Goal: Task Accomplishment & Management: Manage account settings

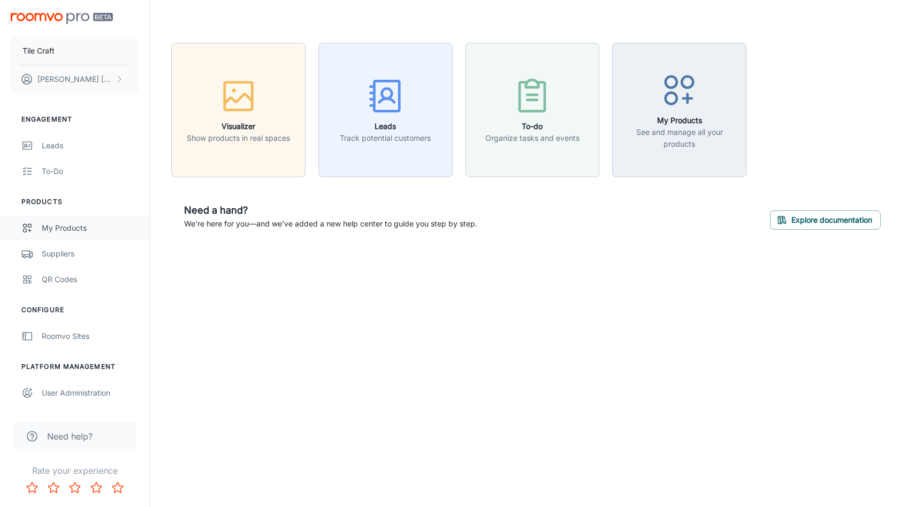
click at [69, 222] on div "My Products" at bounding box center [90, 228] width 97 height 12
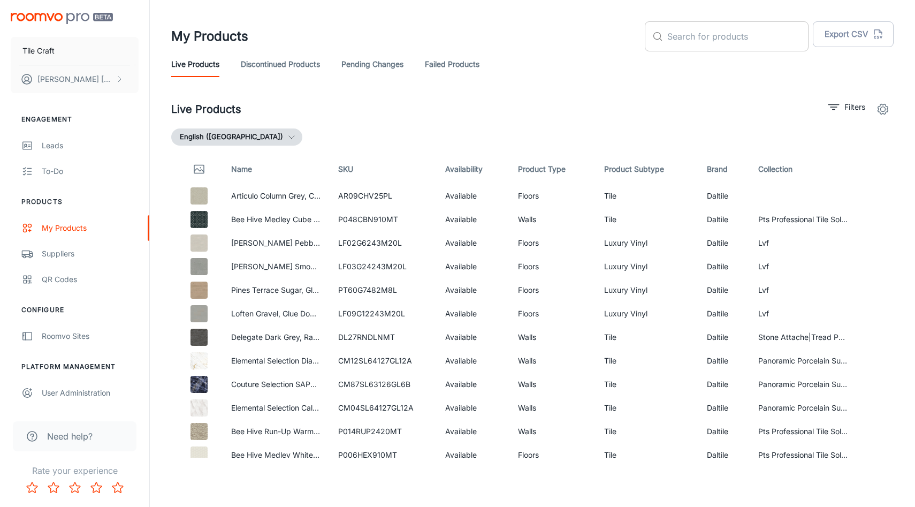
click at [765, 25] on input "text" at bounding box center [738, 36] width 141 height 30
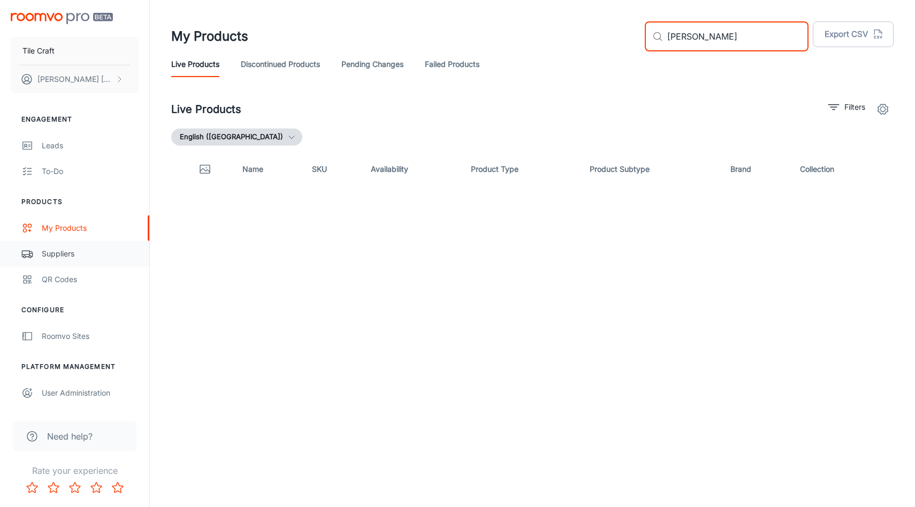
type input "[PERSON_NAME]"
click at [58, 248] on div "Suppliers" at bounding box center [90, 254] width 97 height 12
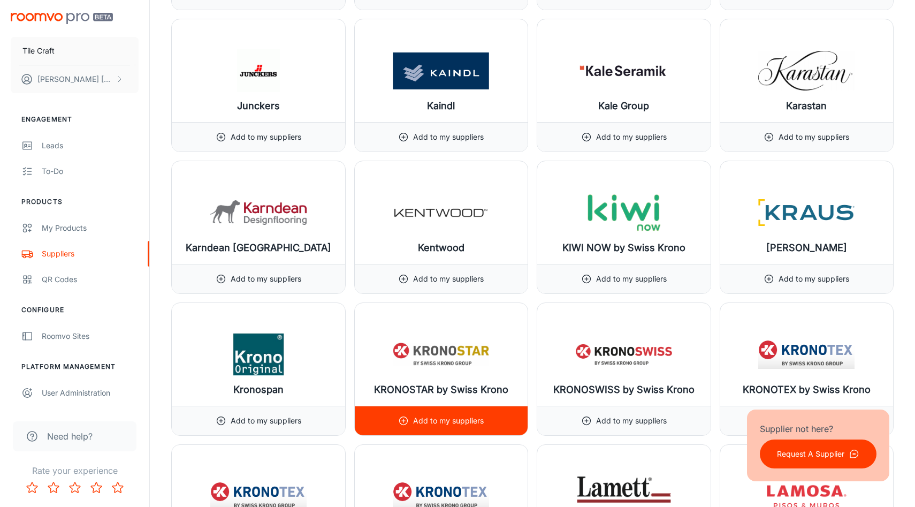
scroll to position [7118, 0]
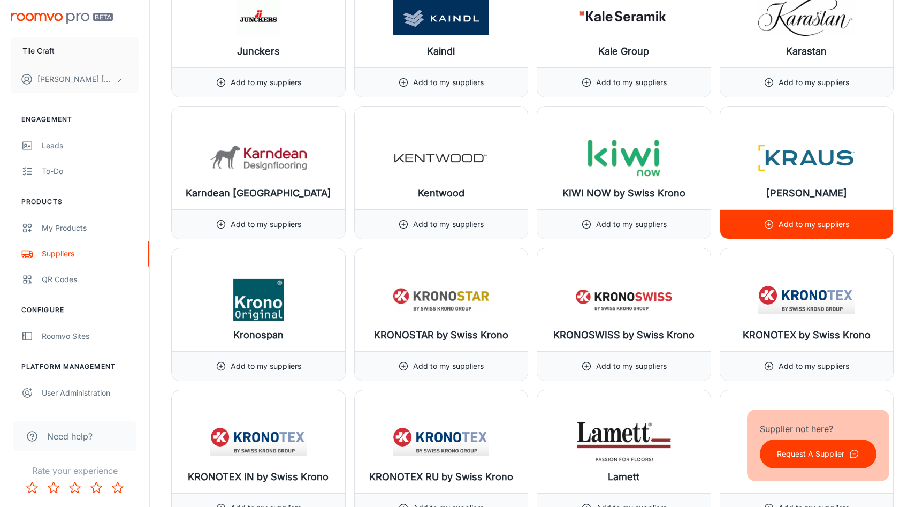
click at [770, 224] on line at bounding box center [769, 224] width 3 height 0
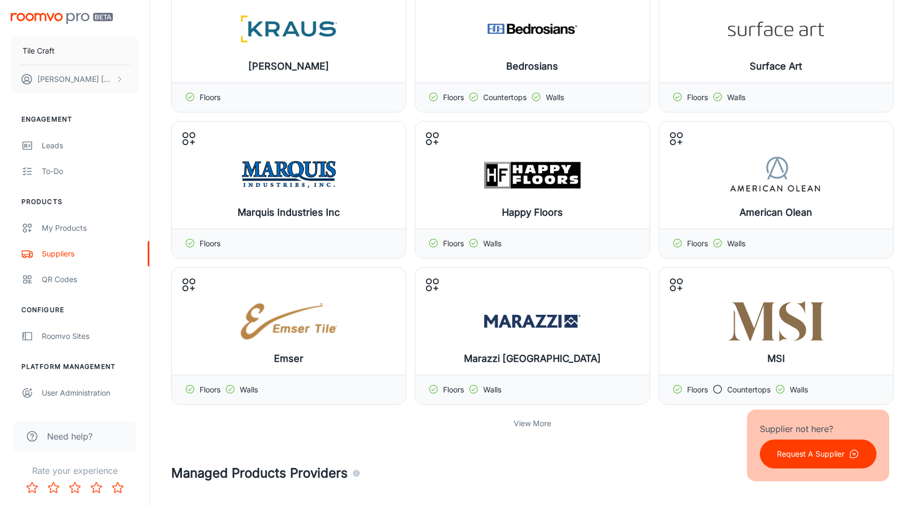
scroll to position [0, 0]
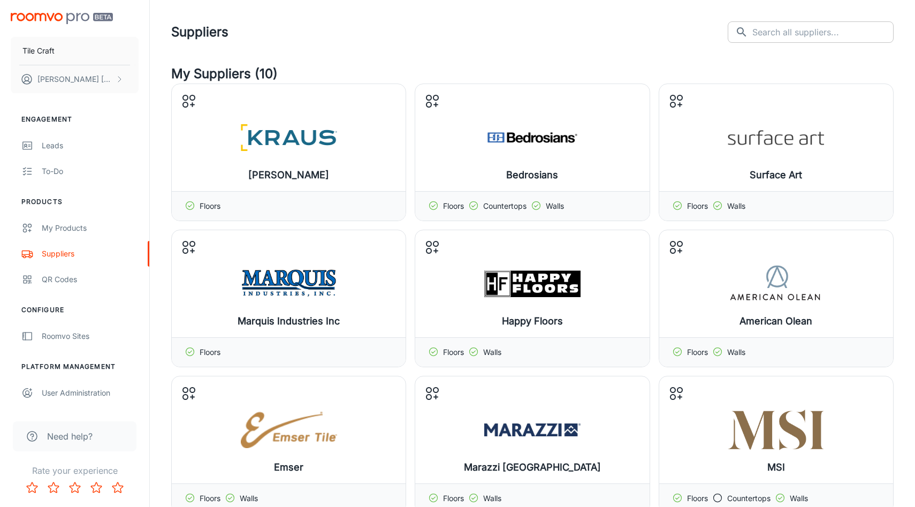
click at [871, 32] on input "text" at bounding box center [823, 31] width 141 height 21
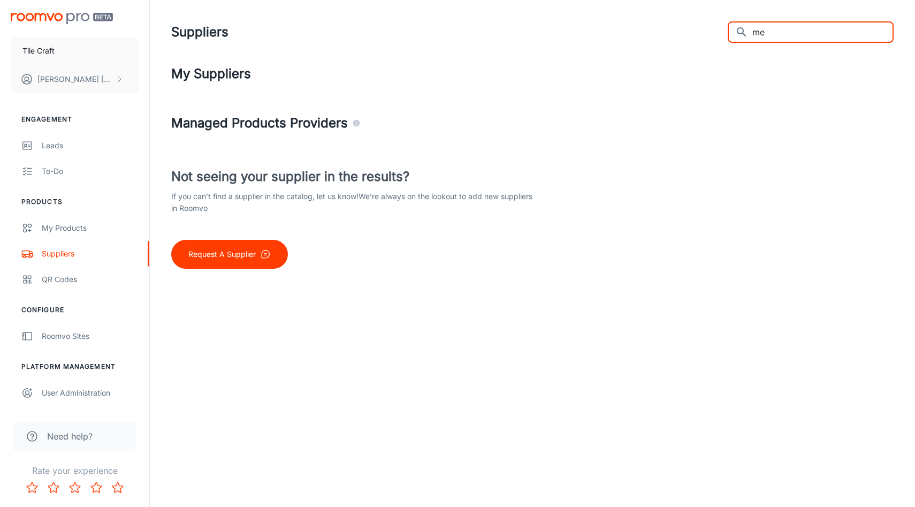
type input "m"
type input "somertile"
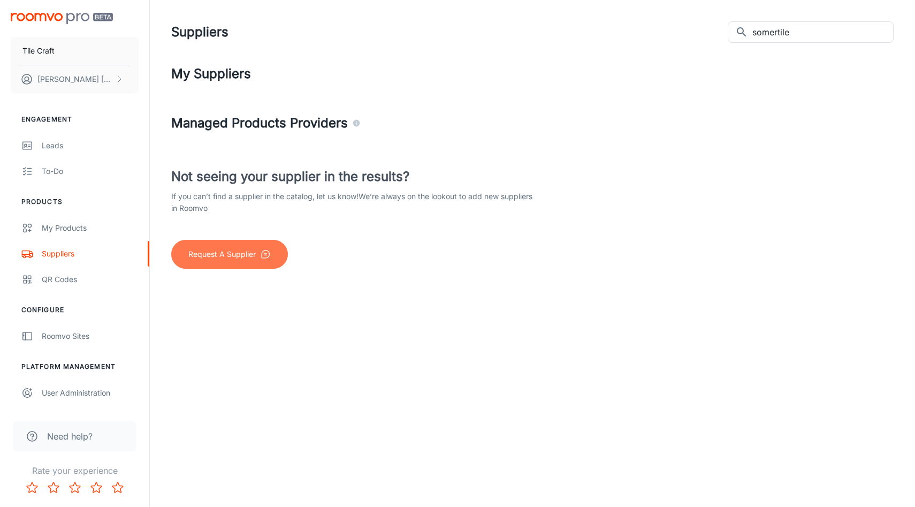
click at [185, 255] on button "Request A Supplier" at bounding box center [229, 254] width 117 height 29
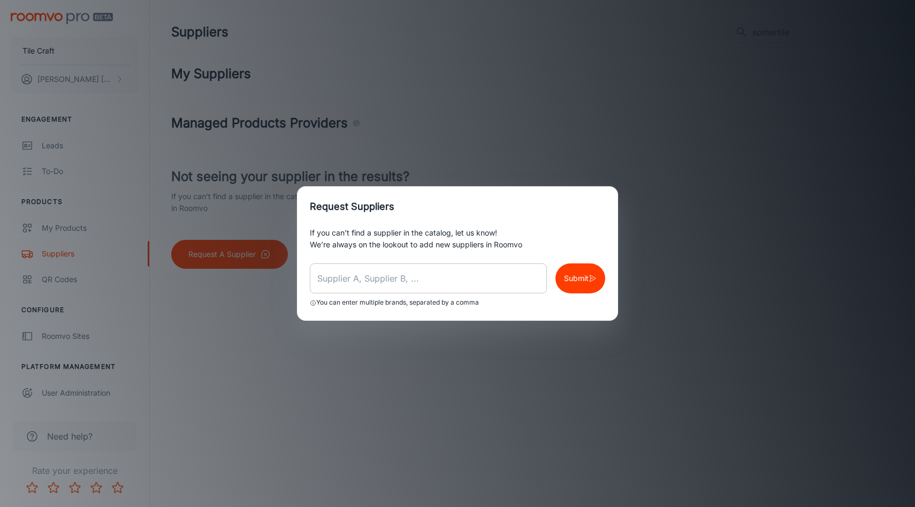
click at [341, 277] on input "text" at bounding box center [428, 278] width 237 height 30
click at [600, 279] on button "Submit" at bounding box center [581, 278] width 50 height 30
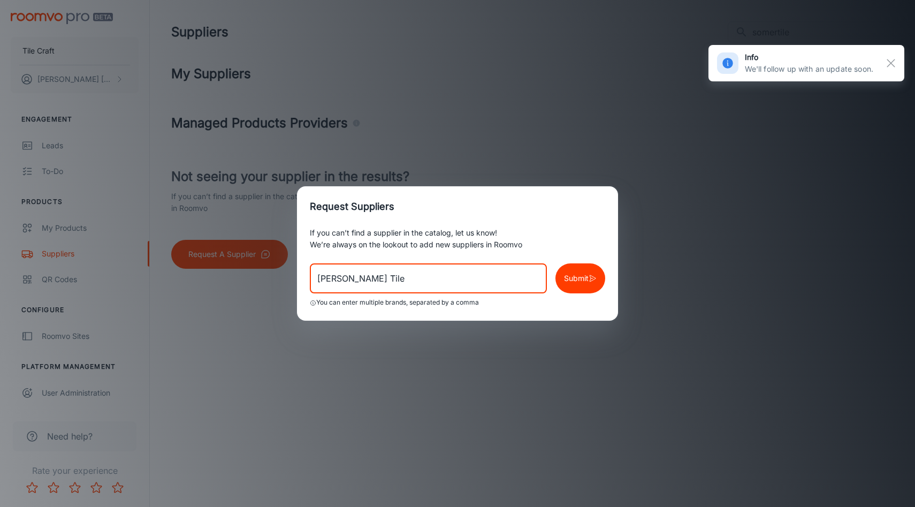
click at [443, 279] on input "[PERSON_NAME] Tile" at bounding box center [428, 278] width 237 height 30
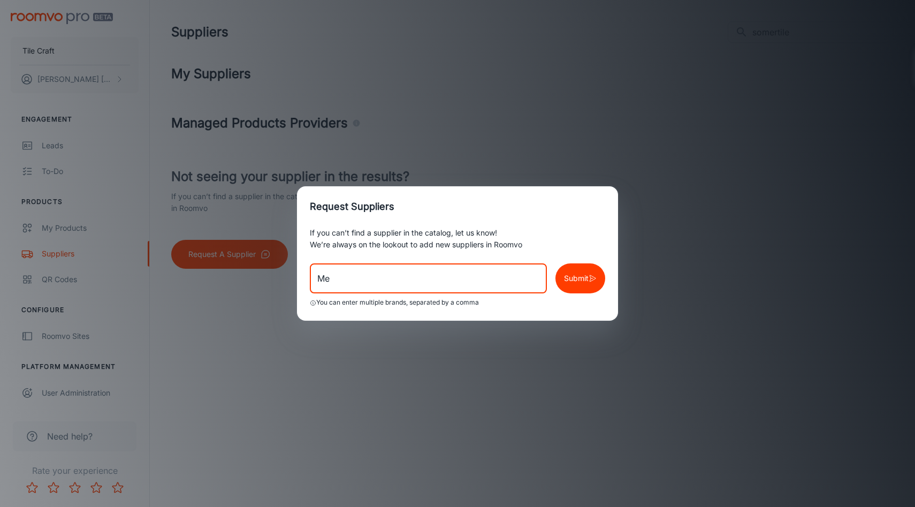
type input "M"
click at [600, 275] on button "Submit" at bounding box center [581, 278] width 50 height 30
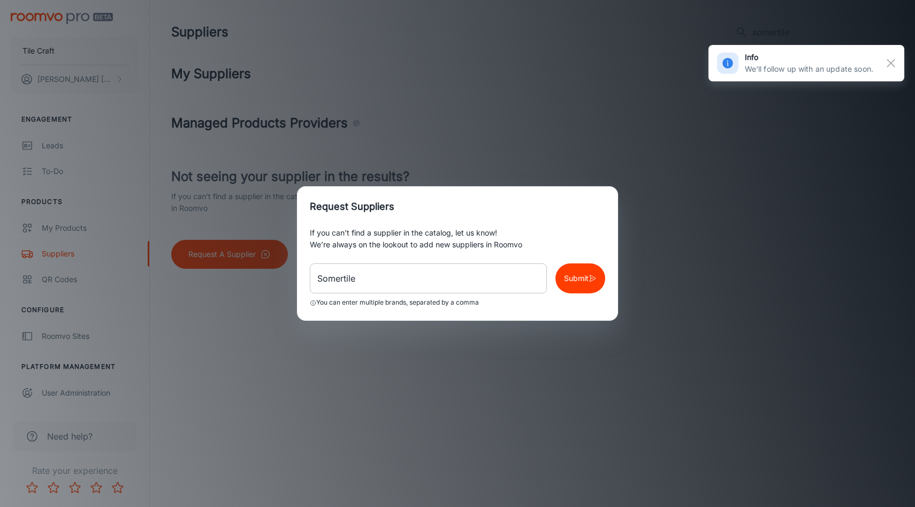
click at [364, 287] on input "Somertile" at bounding box center [428, 278] width 237 height 30
click at [362, 287] on input "Somertile" at bounding box center [428, 278] width 237 height 30
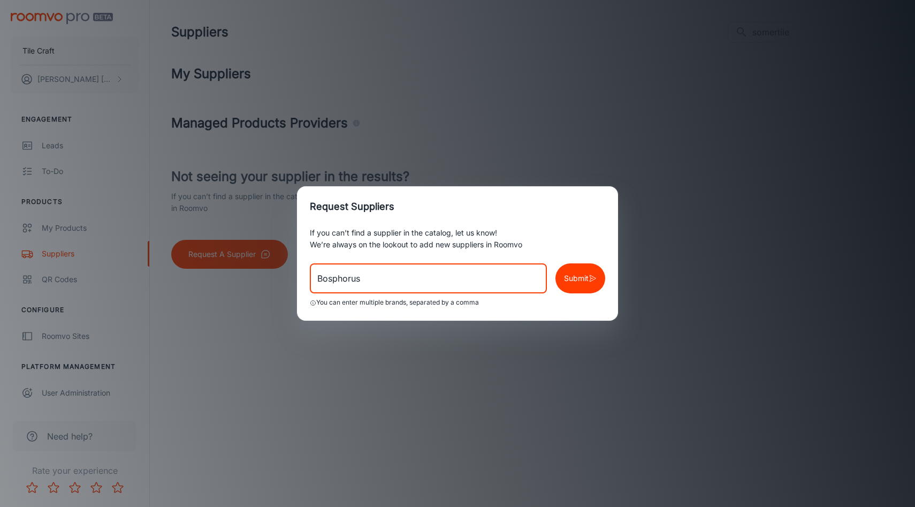
type input "Bosphorus"
click at [579, 275] on p "Submit" at bounding box center [576, 278] width 25 height 12
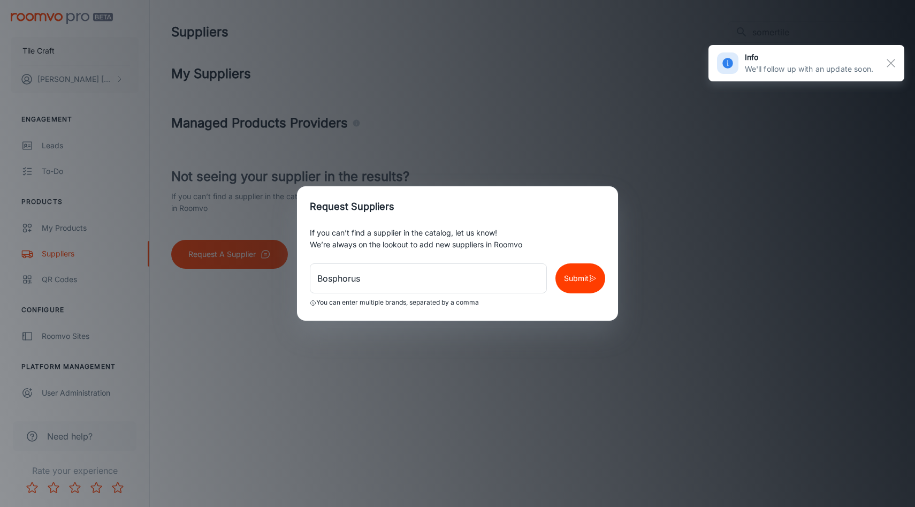
click at [243, 502] on div "Request Suppliers If you can’t find a supplier in the catalog, let us know! We’…" at bounding box center [457, 253] width 915 height 507
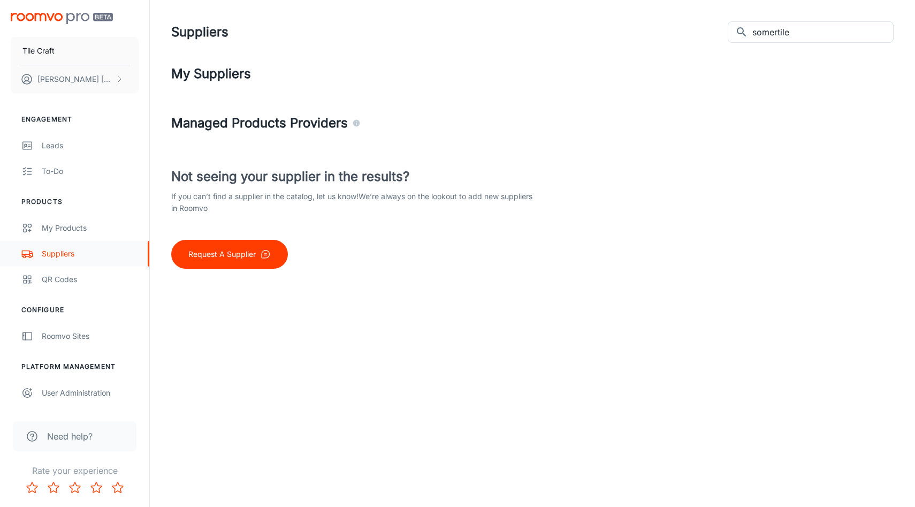
click at [65, 256] on div "Suppliers" at bounding box center [90, 254] width 97 height 12
click at [838, 33] on input "somertile" at bounding box center [823, 31] width 141 height 21
type input "s"
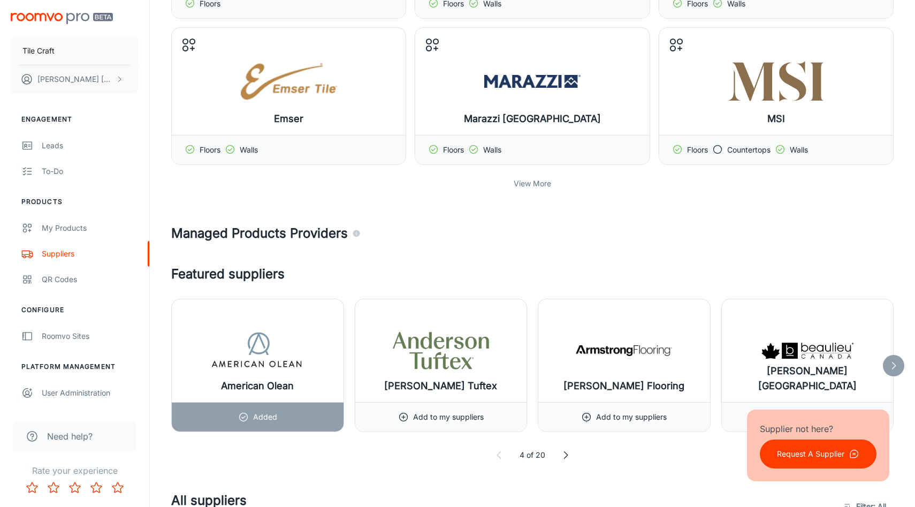
scroll to position [355, 0]
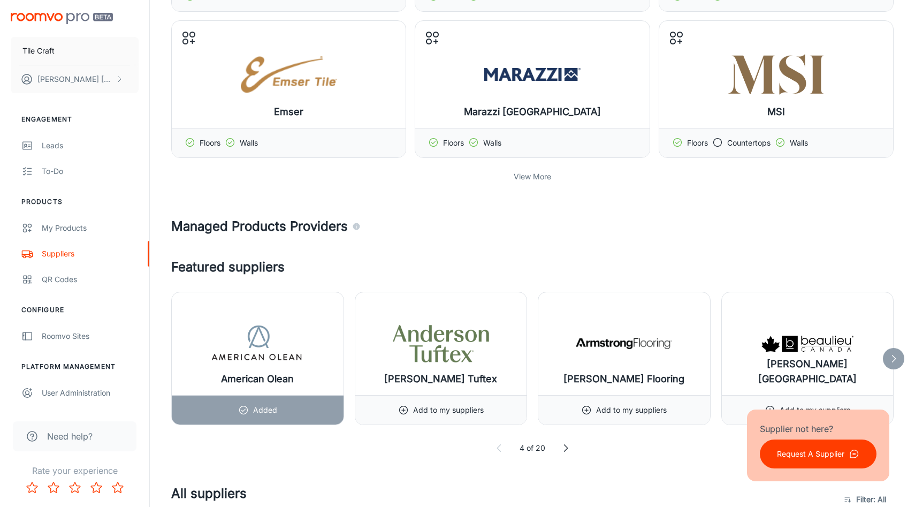
click at [893, 351] on div at bounding box center [893, 358] width 21 height 21
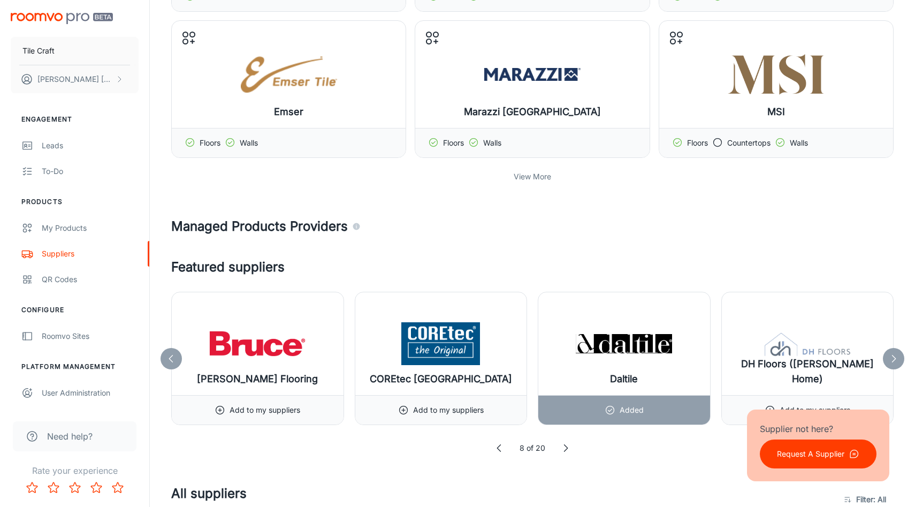
click at [893, 350] on div at bounding box center [893, 358] width 21 height 21
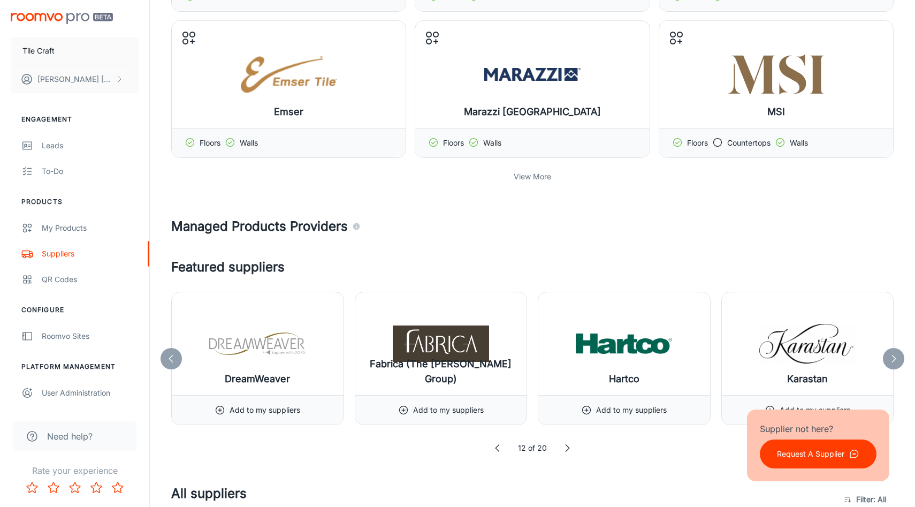
click at [893, 350] on div at bounding box center [893, 358] width 21 height 21
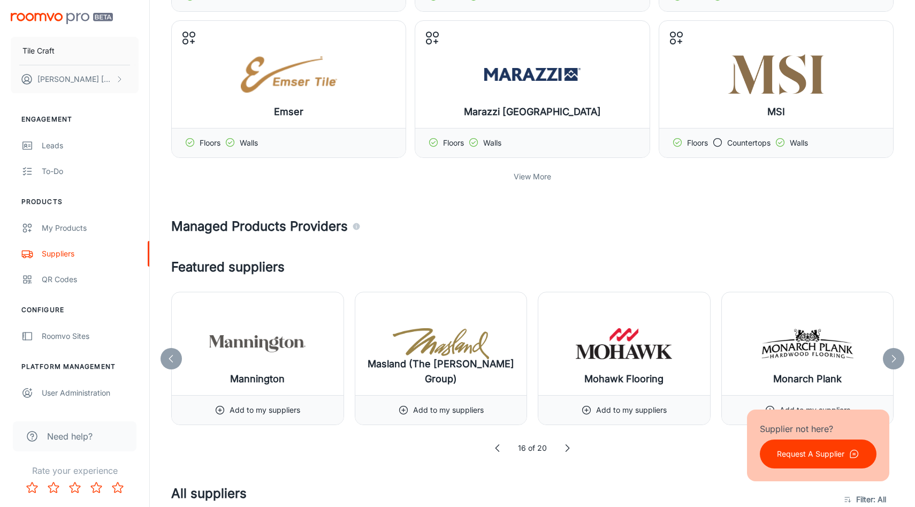
click at [893, 350] on div at bounding box center [893, 358] width 21 height 21
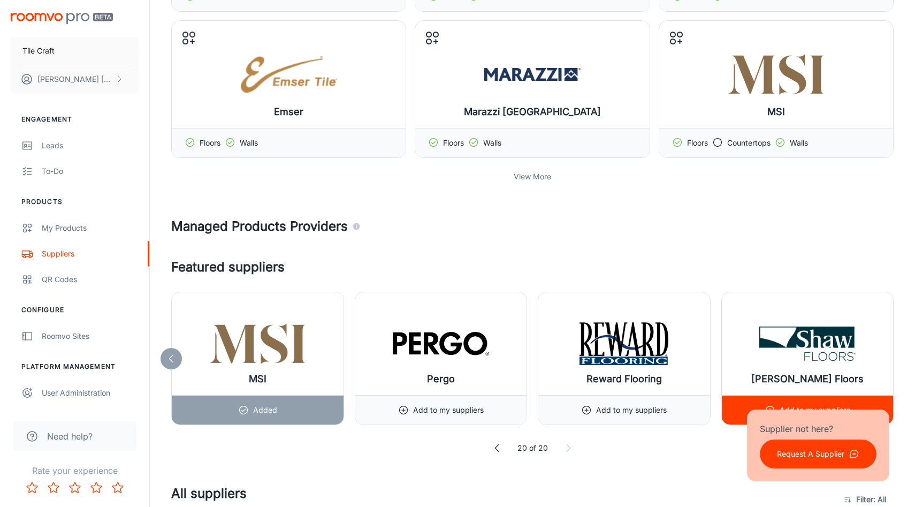
click at [893, 350] on div "[PERSON_NAME] Floors Add to my suppliers" at bounding box center [808, 358] width 173 height 133
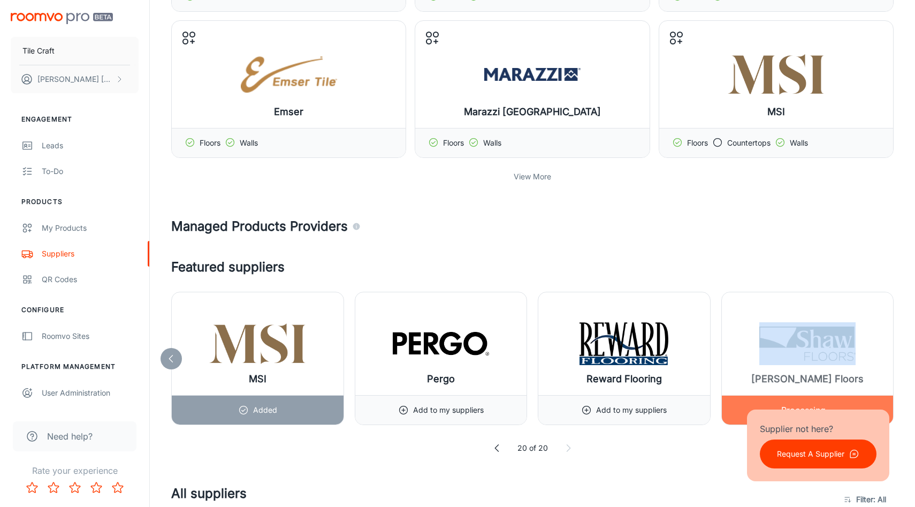
click at [893, 350] on div "[PERSON_NAME] Floors Processing..." at bounding box center [808, 358] width 173 height 133
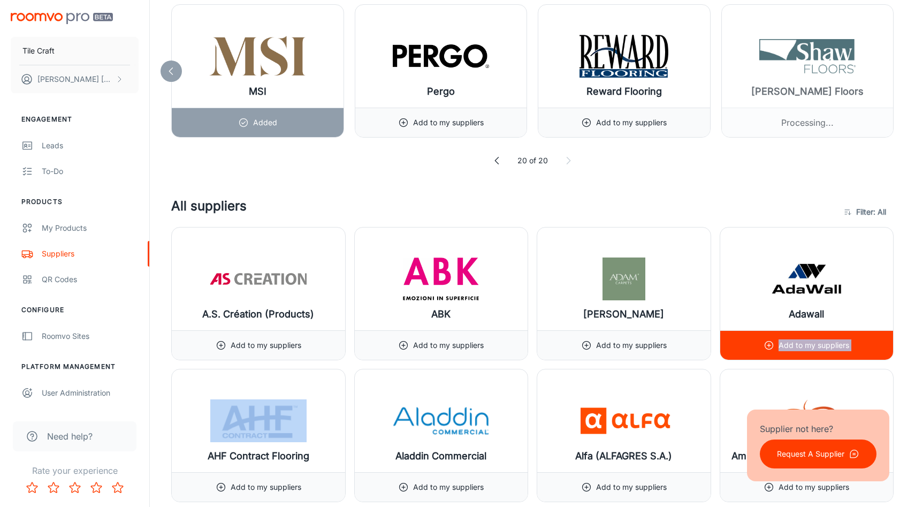
click at [893, 350] on div "Adawall Add to my suppliers" at bounding box center [807, 293] width 175 height 133
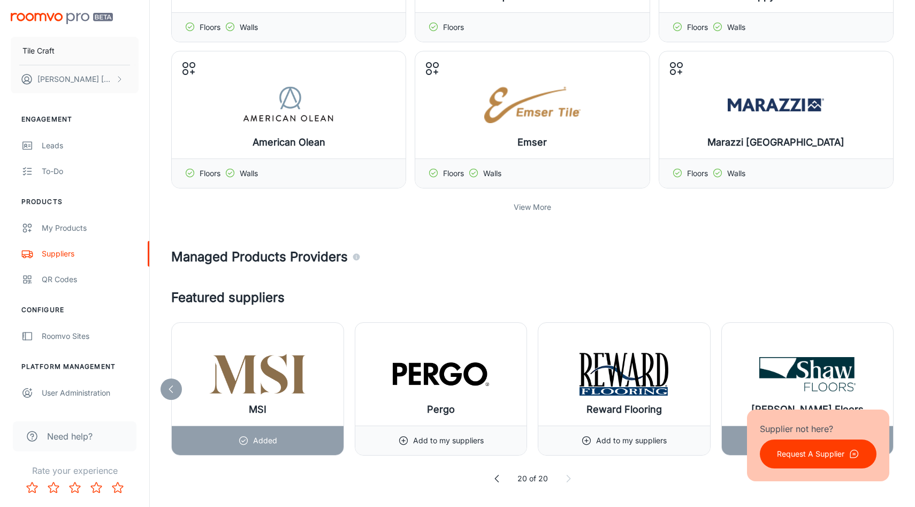
scroll to position [0, 0]
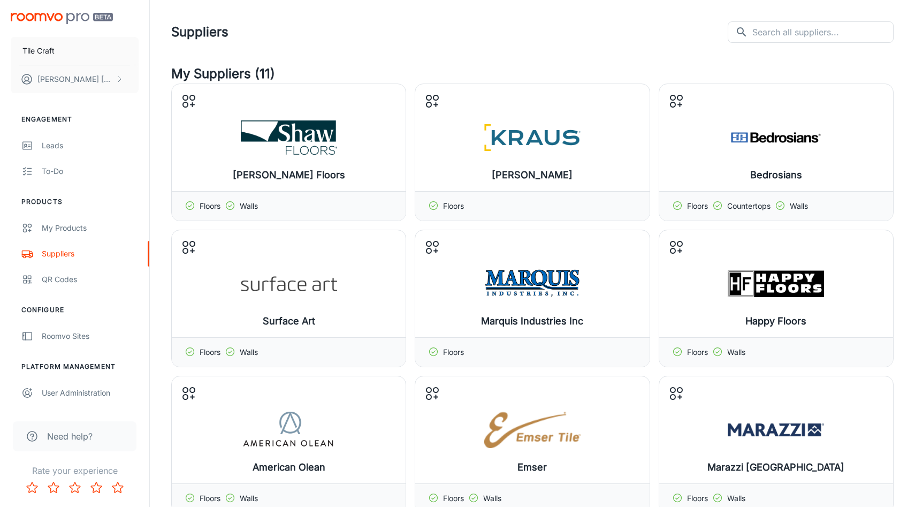
click at [830, 21] on header "Suppliers ​ ​" at bounding box center [532, 32] width 748 height 64
click at [828, 32] on input "text" at bounding box center [823, 31] width 141 height 21
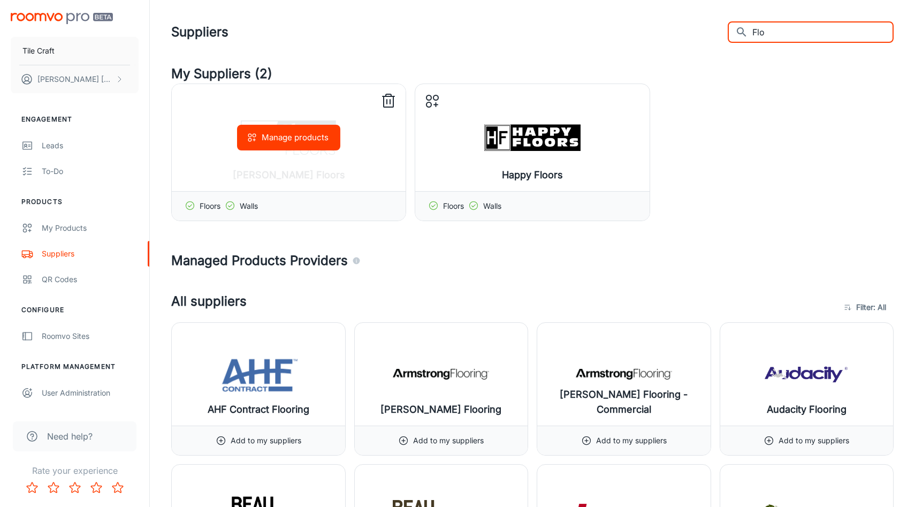
click at [233, 209] on circle at bounding box center [230, 206] width 8 height 8
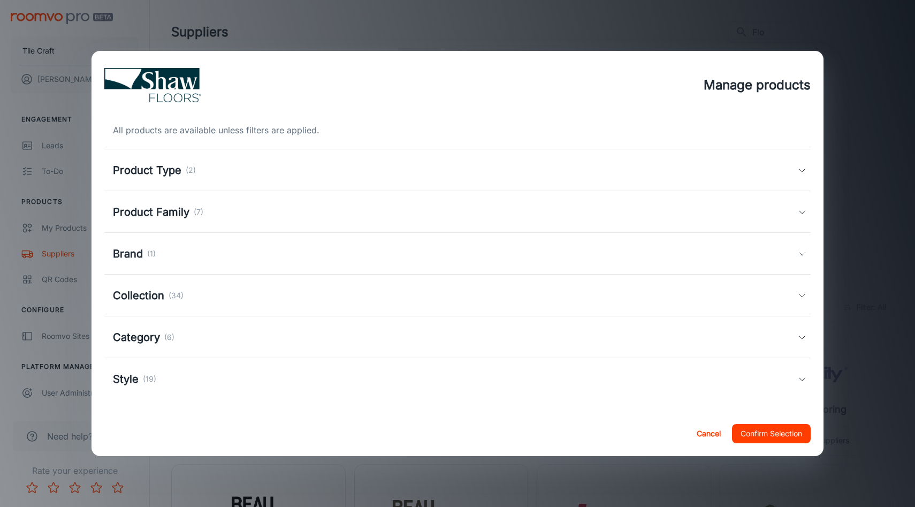
click at [707, 433] on button "Cancel" at bounding box center [709, 433] width 34 height 19
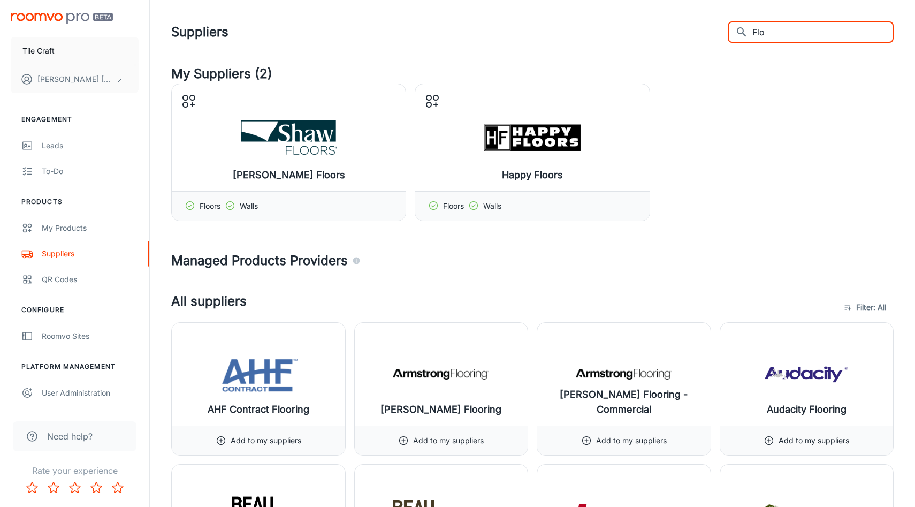
click at [812, 35] on input "Flo" at bounding box center [823, 31] width 141 height 21
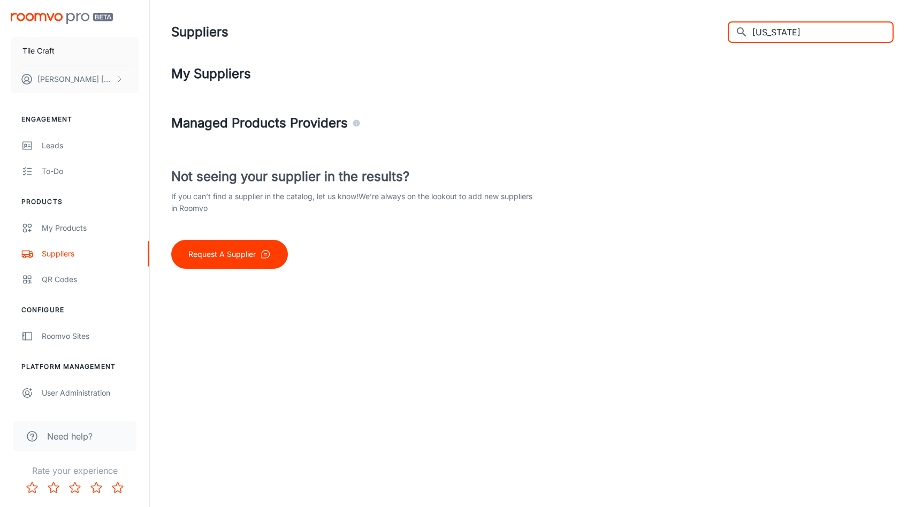
type input "[US_STATE]"
click at [219, 249] on p "Request A Supplier" at bounding box center [221, 254] width 67 height 12
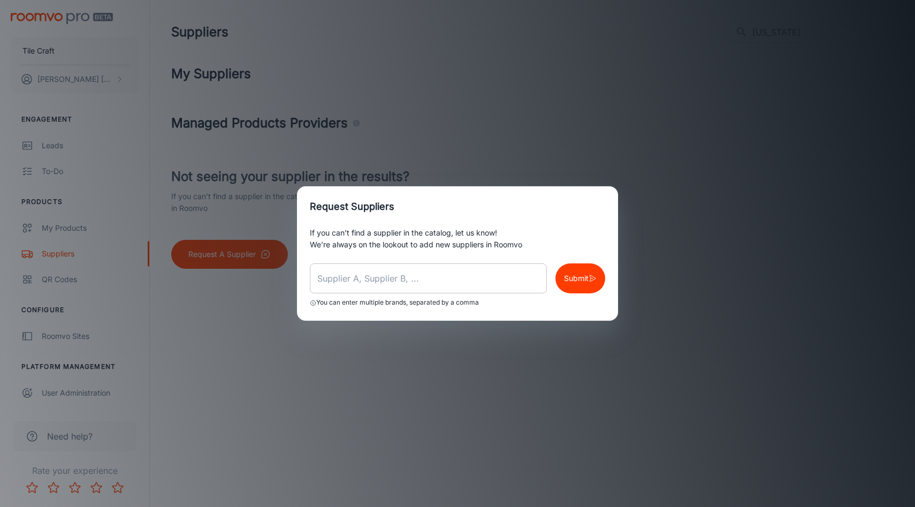
click at [340, 283] on input "text" at bounding box center [428, 278] width 237 height 30
type input "FloridaTile"
click at [583, 266] on button "Submit" at bounding box center [581, 278] width 50 height 30
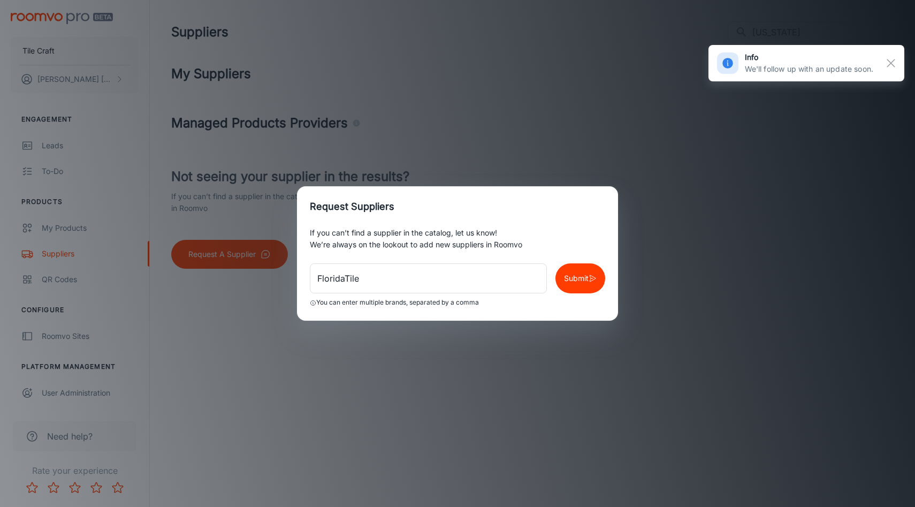
click at [224, 256] on div "Request Suppliers If you can’t find a supplier in the catalog, let us know! We’…" at bounding box center [457, 253] width 915 height 507
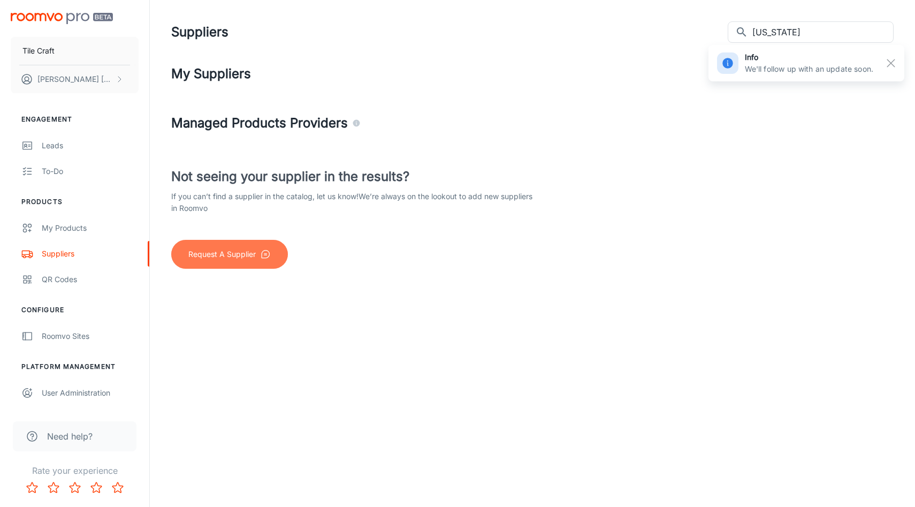
click at [224, 256] on p "Request A Supplier" at bounding box center [221, 254] width 67 height 12
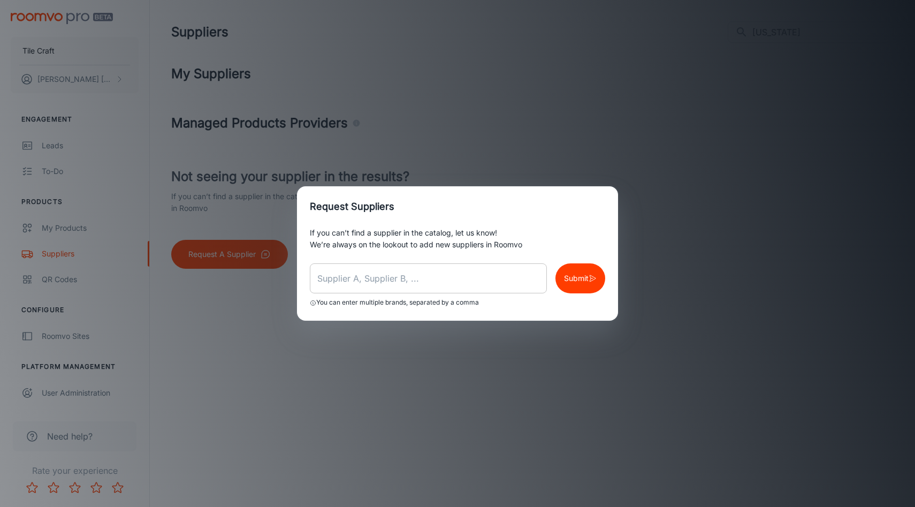
click at [369, 290] on input "text" at bounding box center [428, 278] width 237 height 30
type input "ArizonaTile"
click at [597, 278] on button "Submit" at bounding box center [581, 278] width 50 height 30
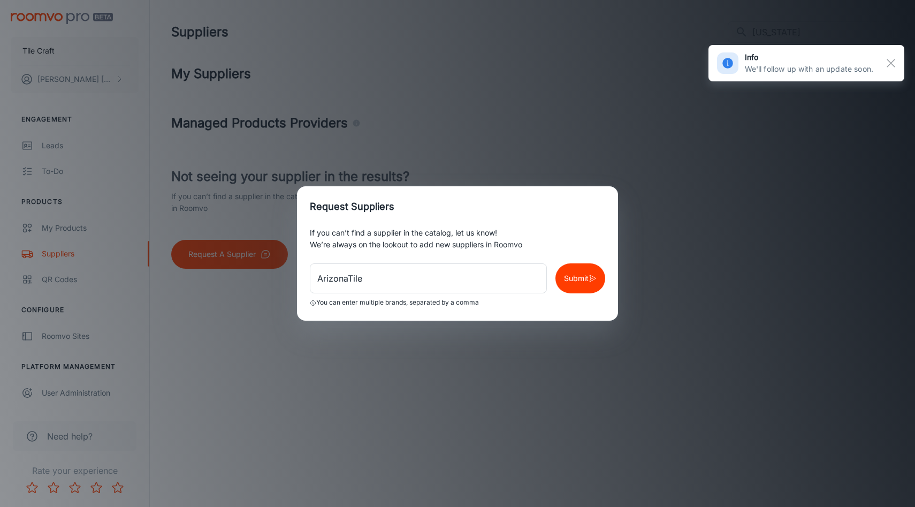
click at [82, 86] on div "Request Suppliers If you can’t find a supplier in the catalog, let us know! We’…" at bounding box center [457, 253] width 915 height 507
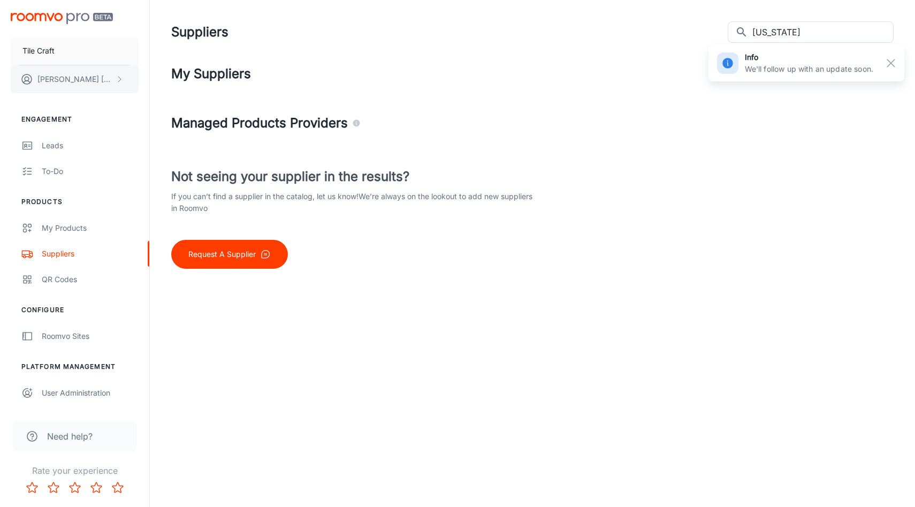
click at [83, 77] on p "[PERSON_NAME]" at bounding box center [74, 79] width 75 height 12
click at [46, 123] on div at bounding box center [457, 253] width 915 height 507
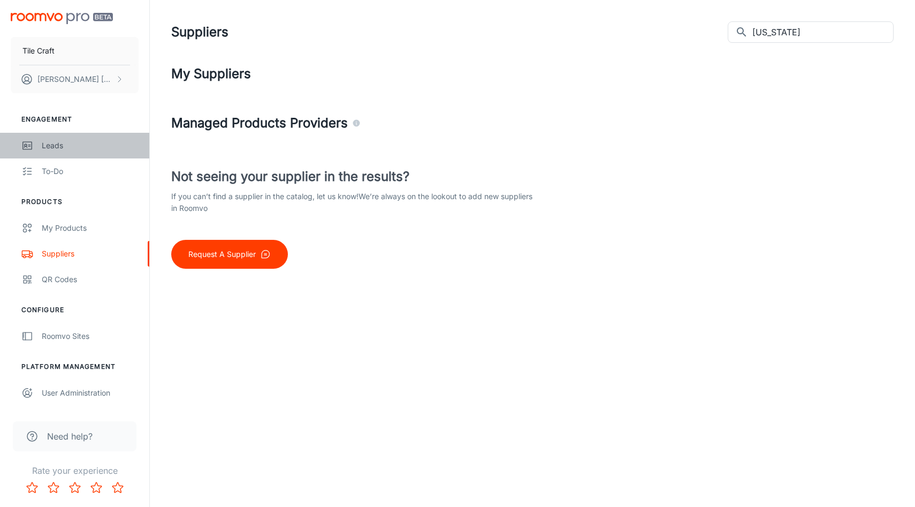
click at [49, 146] on div "Leads" at bounding box center [90, 146] width 97 height 12
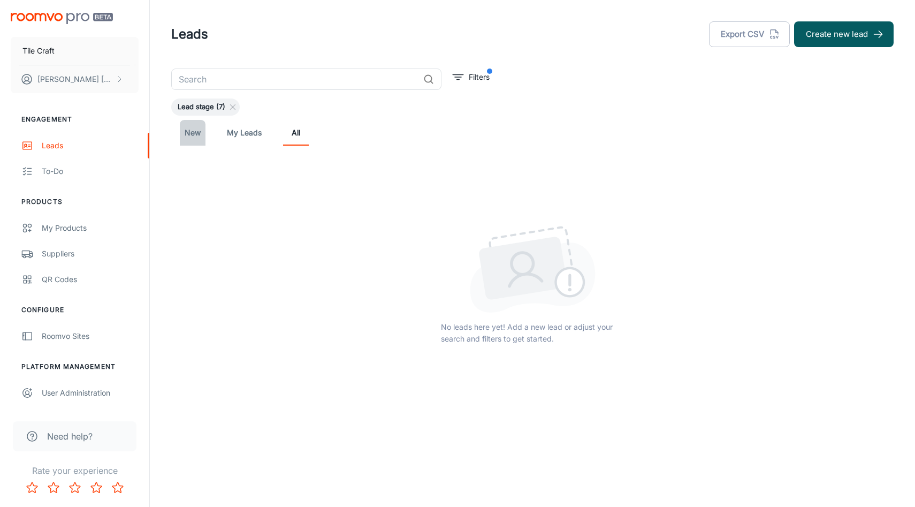
click at [199, 134] on link "New" at bounding box center [193, 133] width 26 height 26
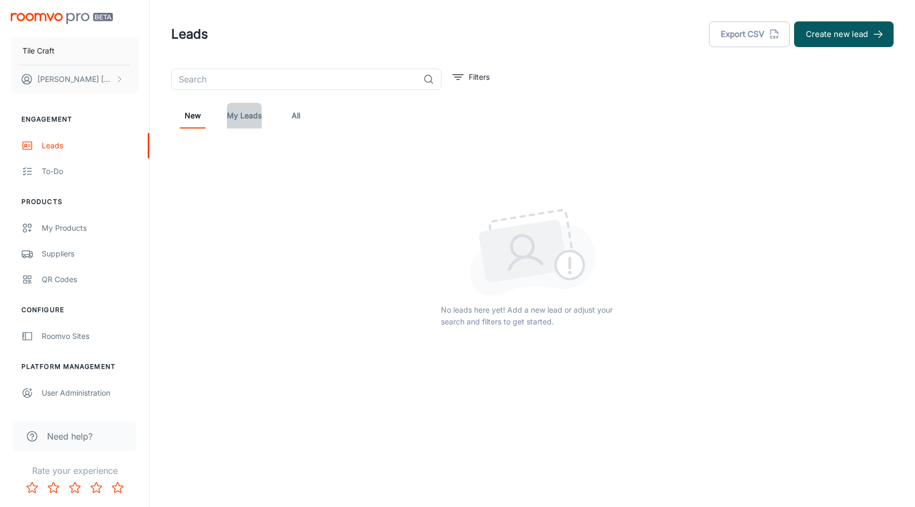
click at [251, 115] on link "My Leads" at bounding box center [244, 116] width 35 height 26
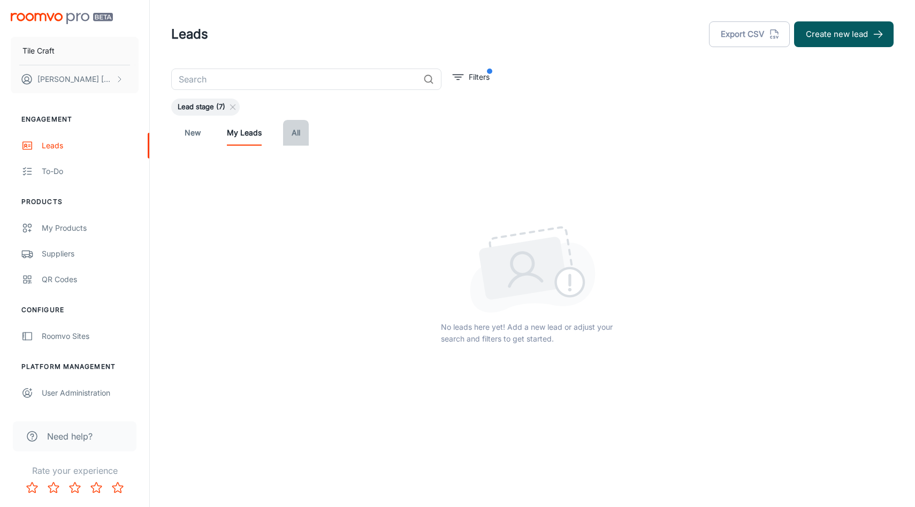
click at [295, 134] on link "All" at bounding box center [296, 133] width 26 height 26
click at [219, 107] on span "Lead stage (7)" at bounding box center [201, 107] width 60 height 11
click at [249, 133] on link "My Leads" at bounding box center [244, 133] width 35 height 26
click at [199, 146] on div "New My Leads All" at bounding box center [532, 133] width 723 height 34
click at [193, 135] on link "New" at bounding box center [193, 133] width 26 height 26
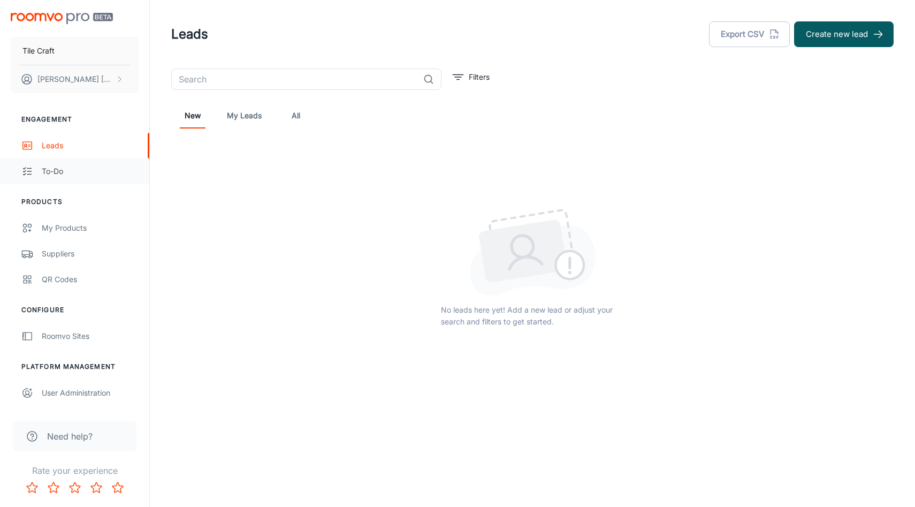
click at [63, 173] on div "To-do" at bounding box center [90, 171] width 97 height 12
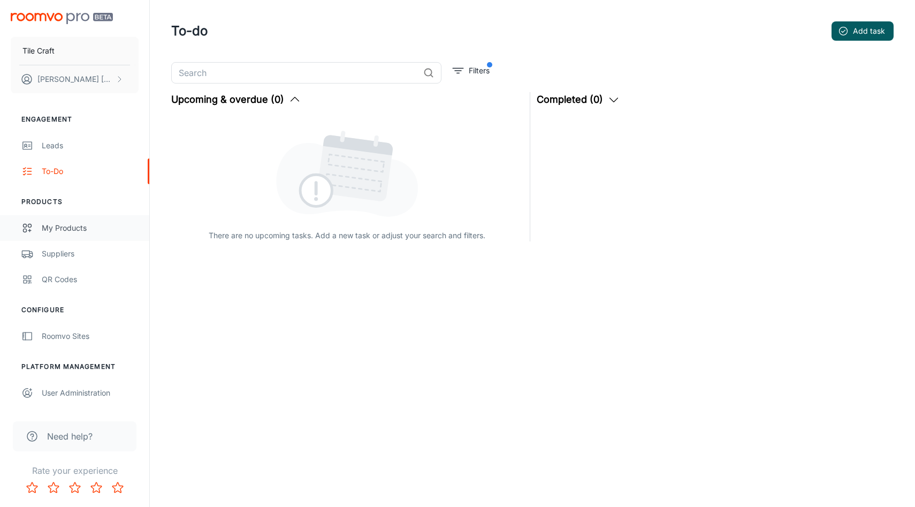
click at [71, 240] on link "My Products" at bounding box center [74, 228] width 149 height 26
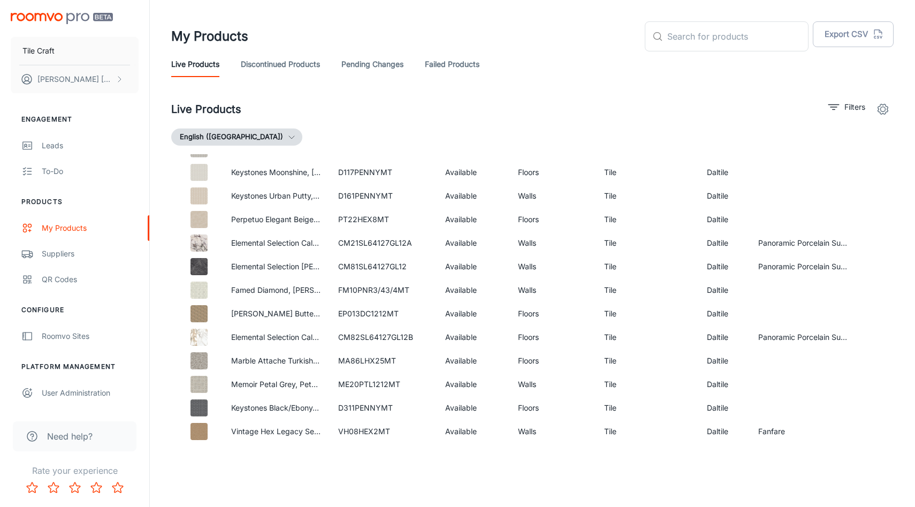
scroll to position [497, 0]
